Goal: Information Seeking & Learning: Learn about a topic

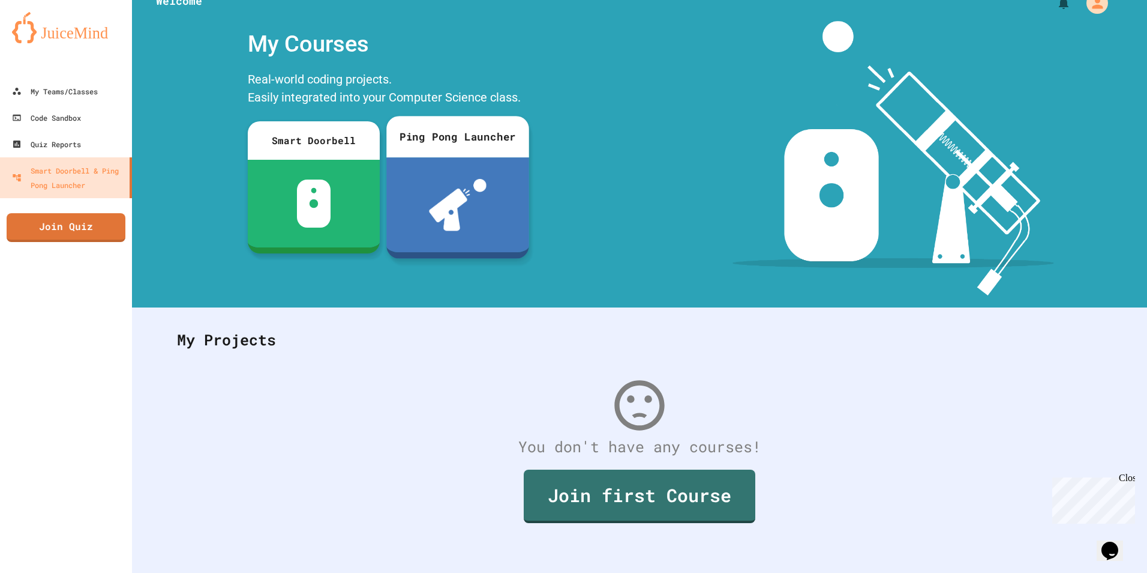
scroll to position [29, 0]
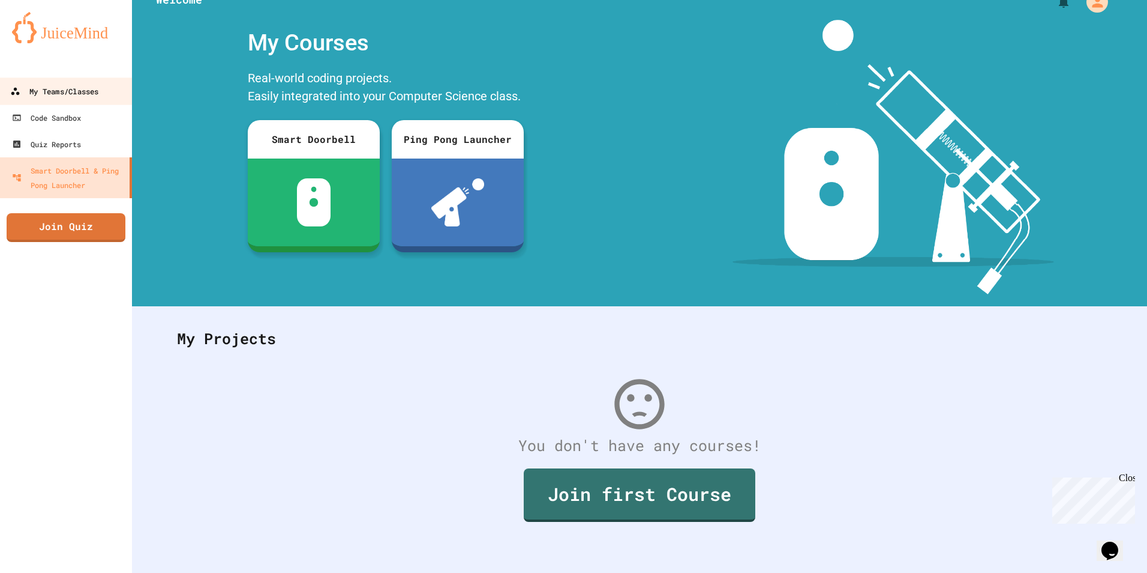
click at [70, 100] on link "My Teams/Classes" at bounding box center [66, 90] width 136 height 27
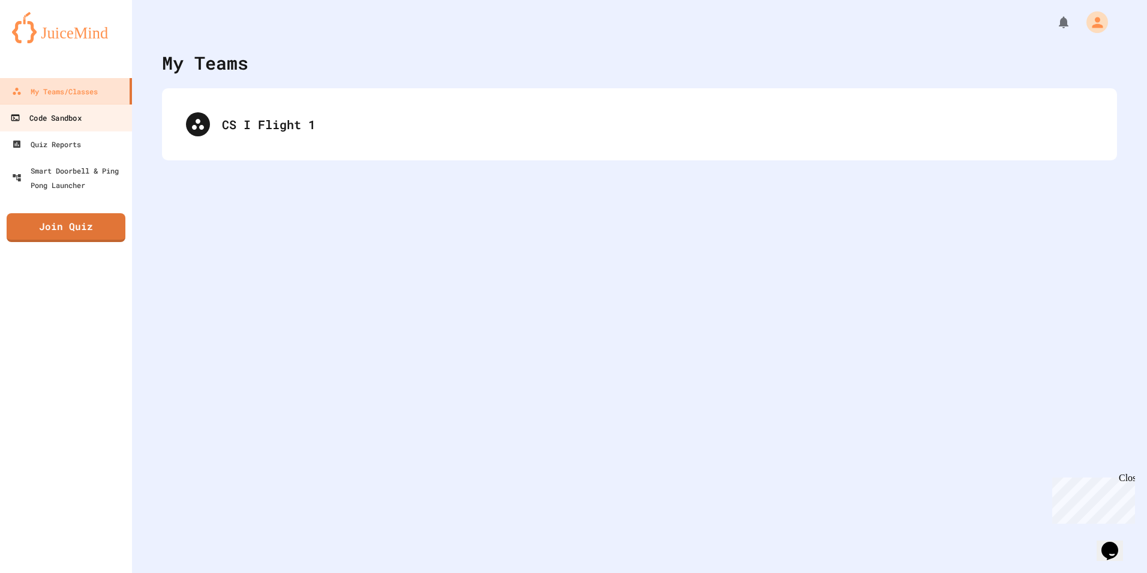
click at [70, 112] on div "Code Sandbox" at bounding box center [45, 117] width 71 height 15
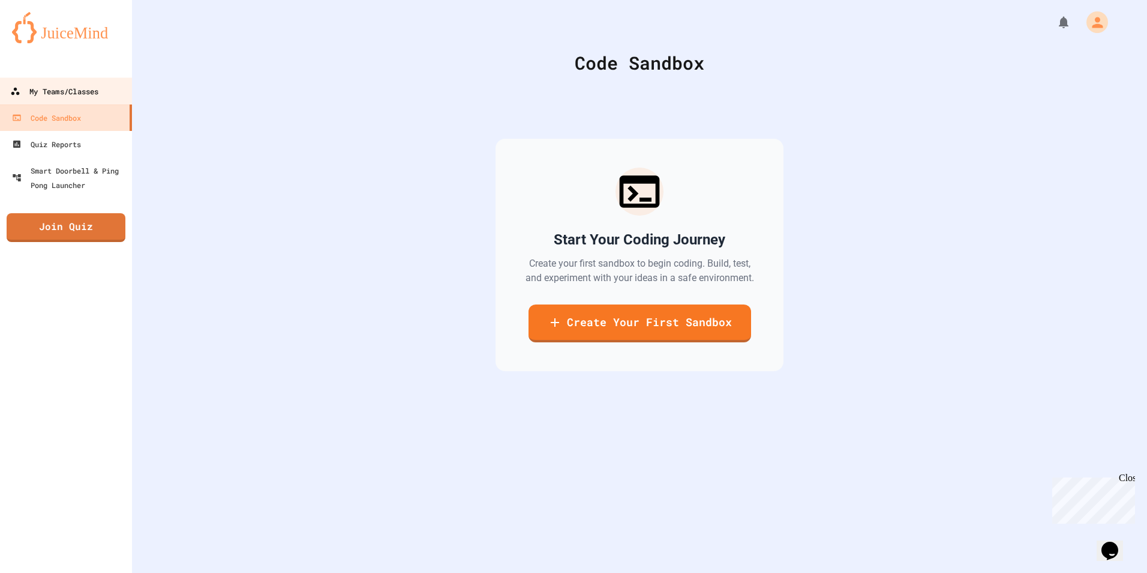
click at [85, 89] on div "My Teams/Classes" at bounding box center [54, 91] width 88 height 15
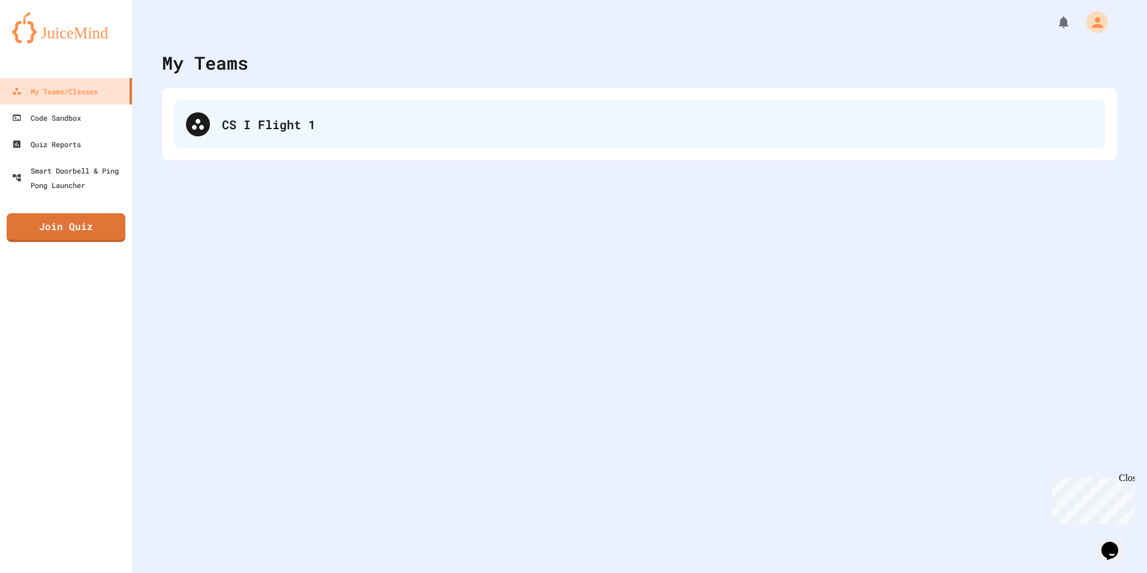
click at [214, 128] on div "CS I Flight 1" at bounding box center [639, 124] width 931 height 48
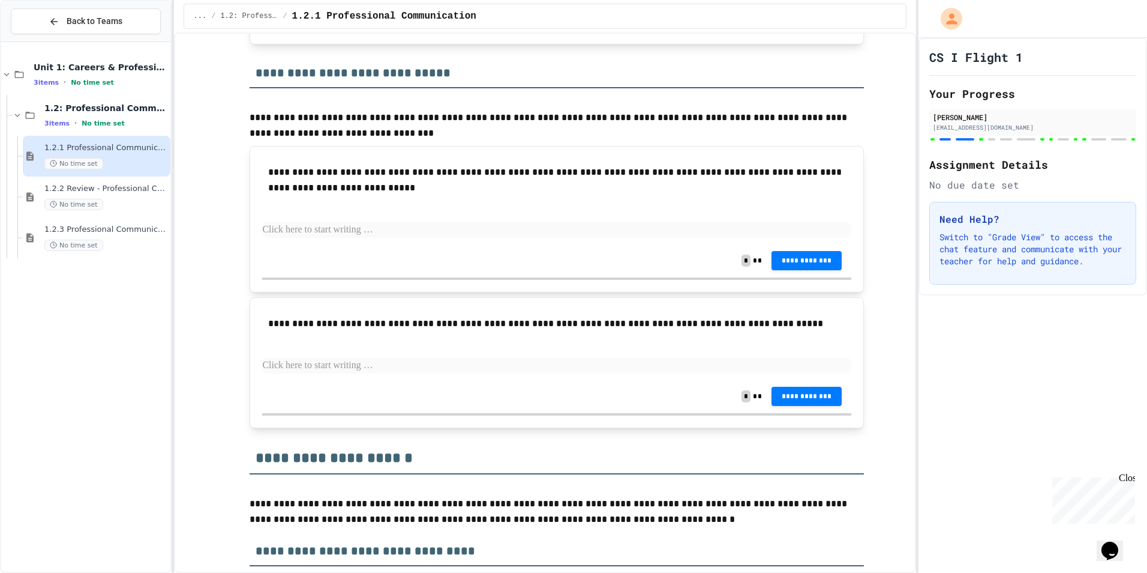
scroll to position [2401, 0]
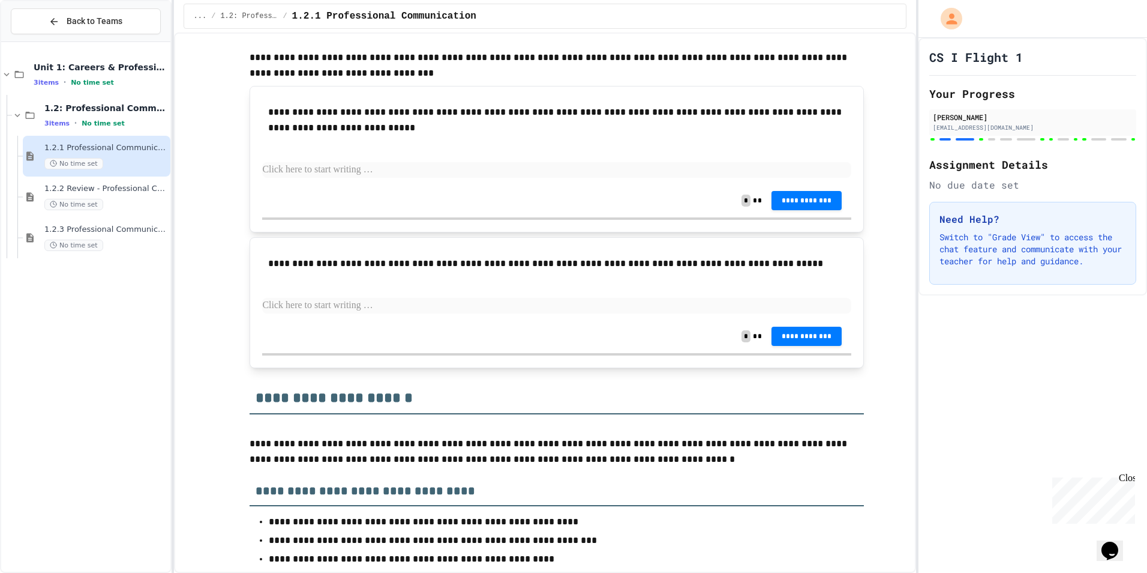
click at [445, 178] on p at bounding box center [556, 170] width 589 height 16
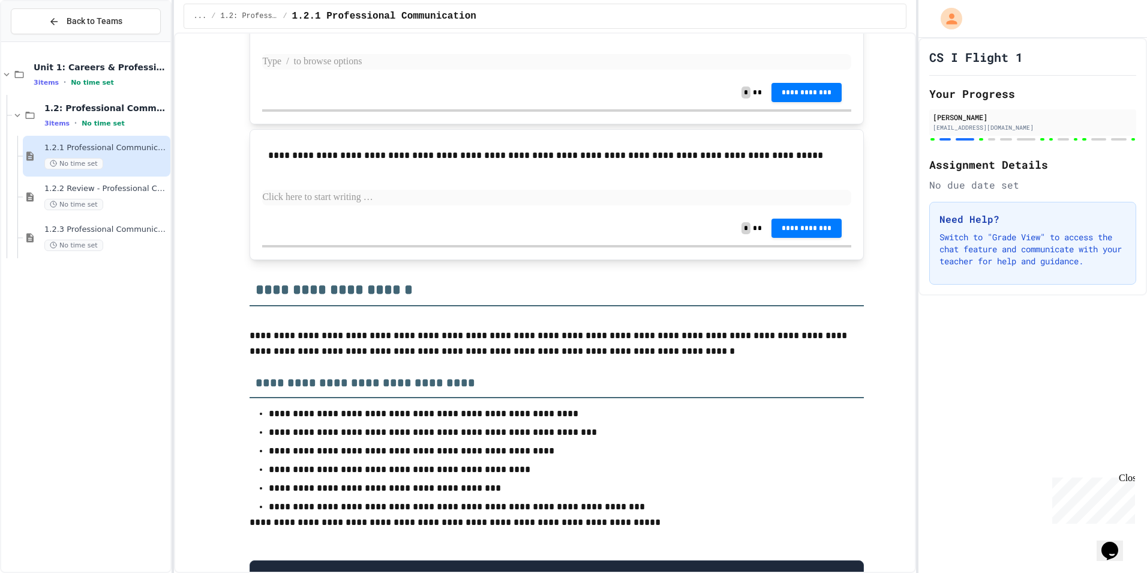
scroll to position [2581, 0]
